Goal: Information Seeking & Learning: Learn about a topic

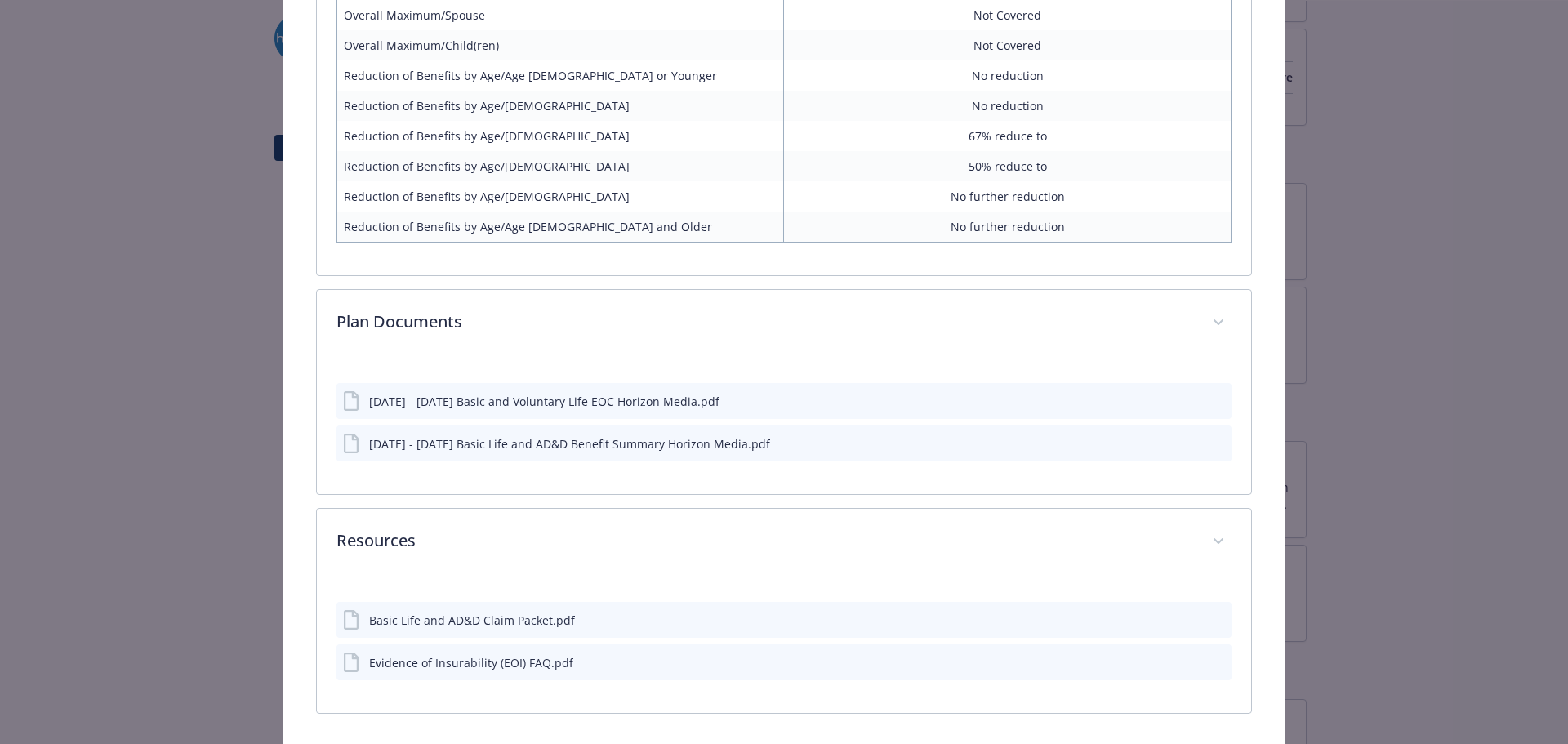
scroll to position [1681, 0]
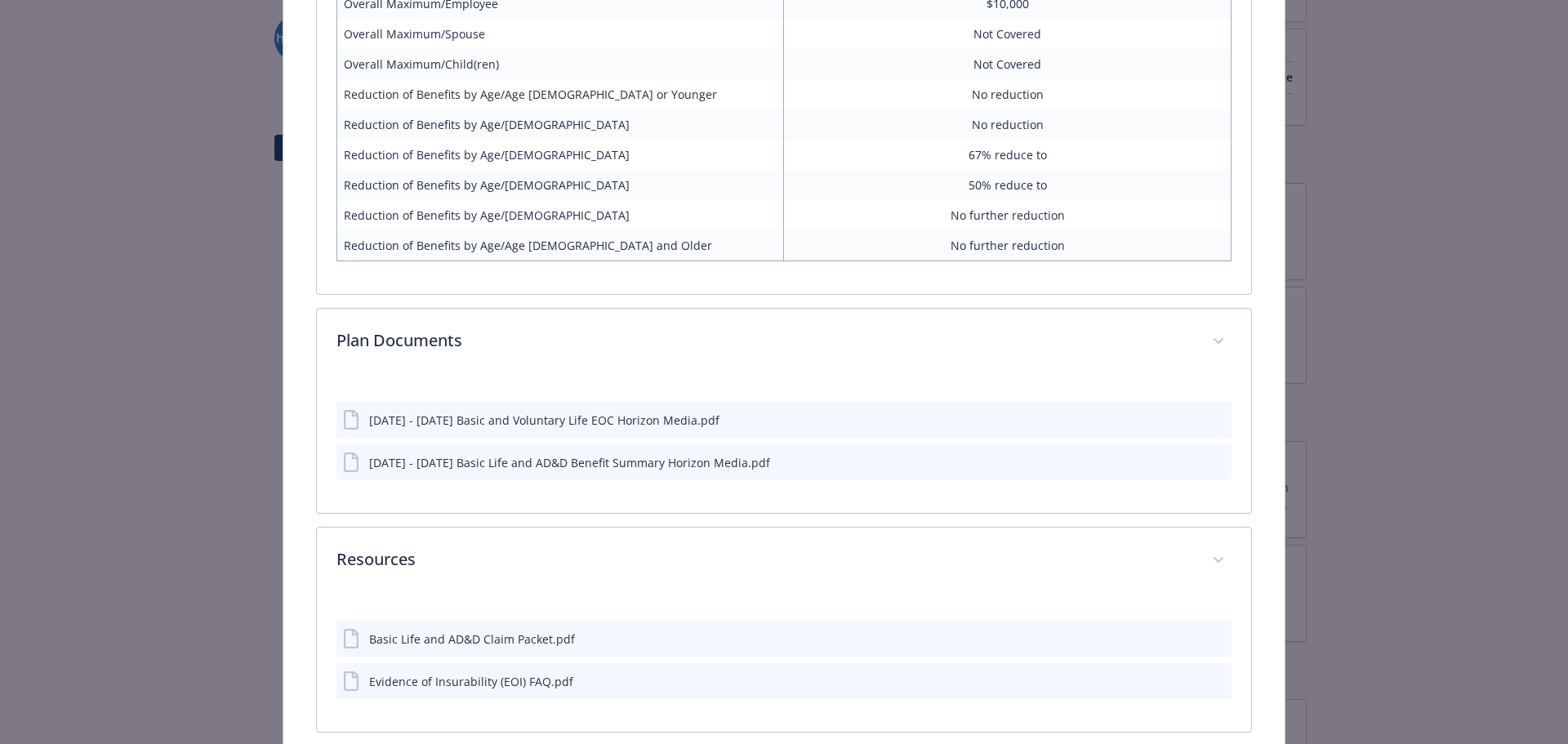
drag, startPoint x: 194, startPoint y: 406, endPoint x: 130, endPoint y: 402, distance: 64.1
